Goal: Task Accomplishment & Management: Manage account settings

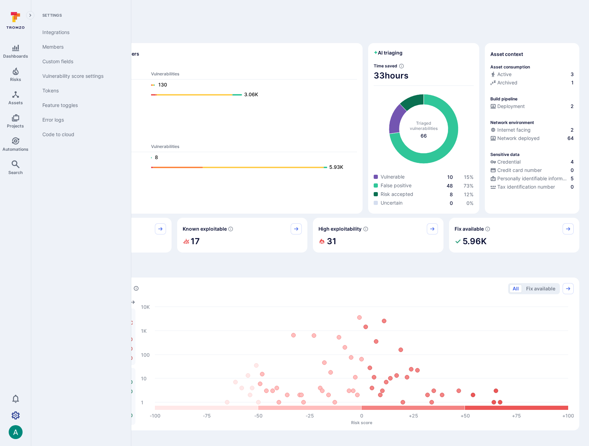
click at [17, 416] on icon "Settings" at bounding box center [15, 415] width 8 height 8
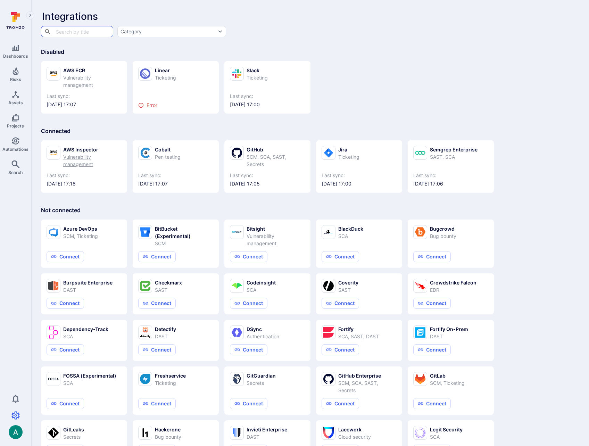
click at [88, 157] on div "Vulnerability management" at bounding box center [92, 160] width 58 height 15
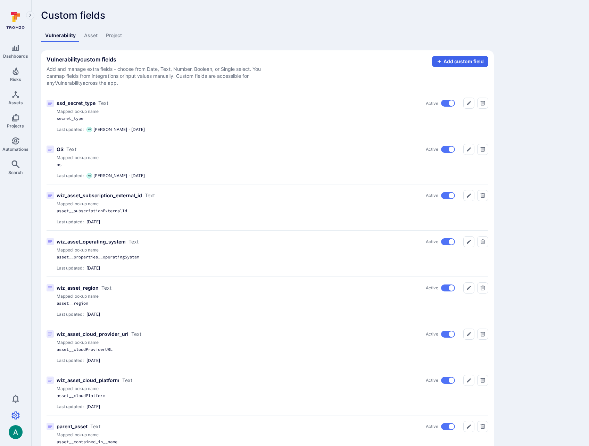
scroll to position [312, 0]
